Goal: Check status: Check status

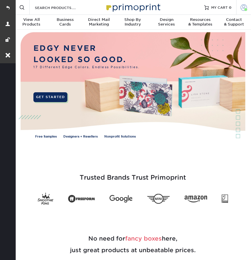
click at [242, 10] on span at bounding box center [243, 7] width 6 height 6
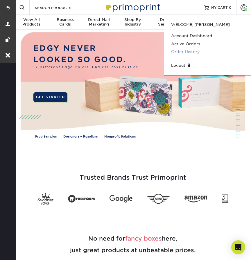
click at [188, 52] on link "Order History" at bounding box center [207, 52] width 73 height 8
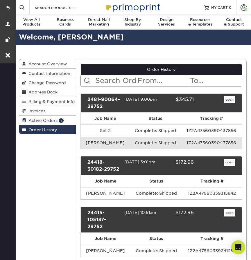
click at [50, 116] on link "Active Orders 1" at bounding box center [47, 120] width 57 height 9
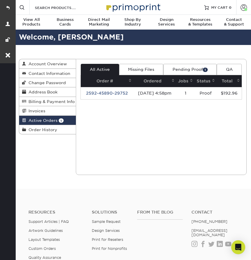
click at [186, 67] on link "Pending Proof 1" at bounding box center [189, 69] width 53 height 11
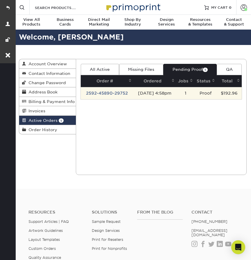
click at [117, 91] on td "2592-45890-29752" at bounding box center [107, 93] width 52 height 12
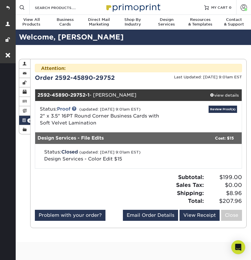
click at [223, 72] on div "Attention: This order is currently being worked on by our processing team! Modi…" at bounding box center [138, 68] width 207 height 8
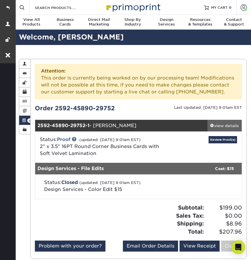
click at [222, 126] on div "view details" at bounding box center [224, 126] width 34 height 6
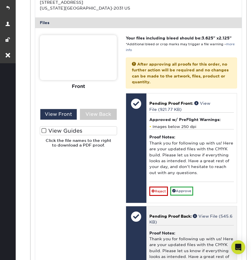
scroll to position [226, 0]
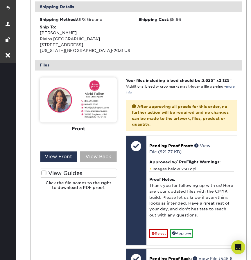
click at [107, 152] on div "View Back" at bounding box center [98, 156] width 37 height 11
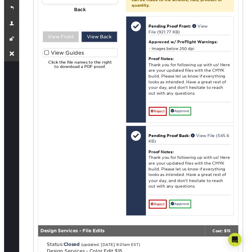
scroll to position [357, 0]
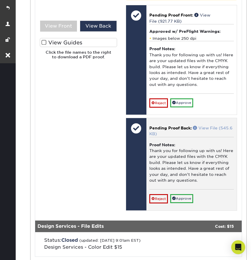
click at [208, 126] on link "View File (545.6 KB)" at bounding box center [190, 131] width 83 height 10
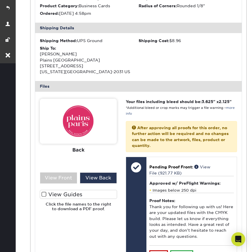
scroll to position [206, 0]
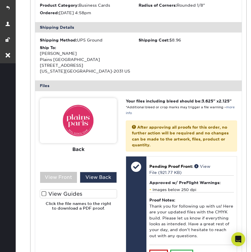
click at [45, 191] on span at bounding box center [43, 194] width 5 height 6
click at [0, 0] on input "View Guides" at bounding box center [0, 0] width 0 height 0
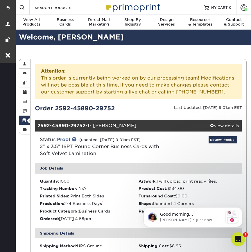
scroll to position [0, 0]
click at [5, 6] on link at bounding box center [8, 8] width 16 height 16
